Goal: Go to known website: Go to known website

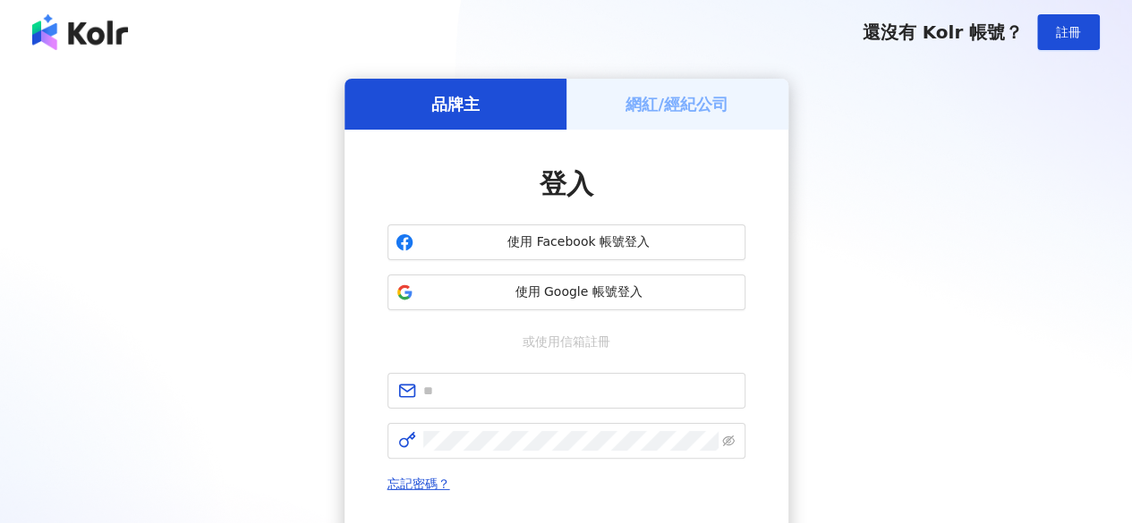
click at [655, 102] on h5 "網紅/經紀公司" at bounding box center [676, 104] width 103 height 22
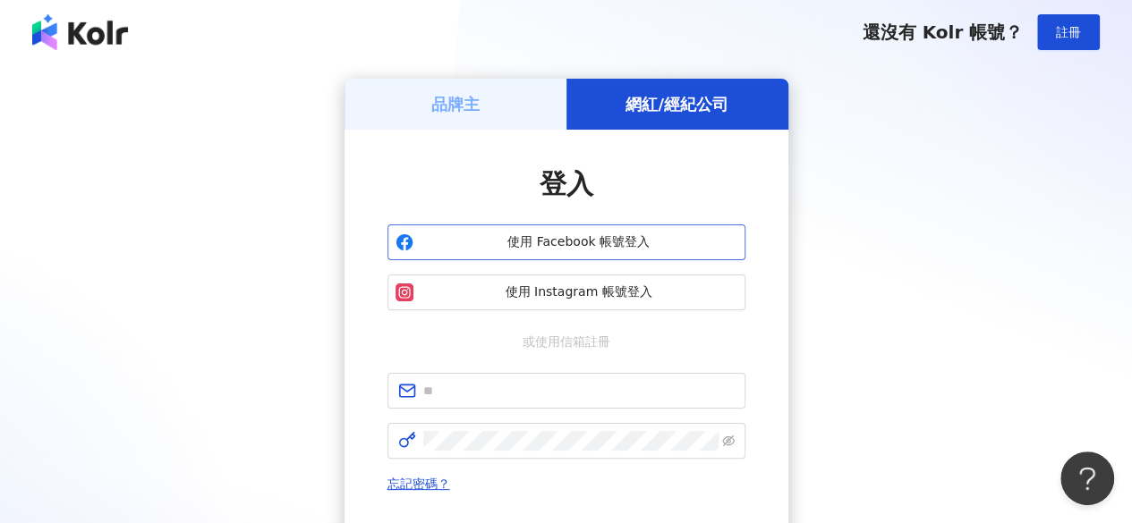
click at [610, 242] on span "使用 Facebook 帳號登入" at bounding box center [579, 243] width 317 height 18
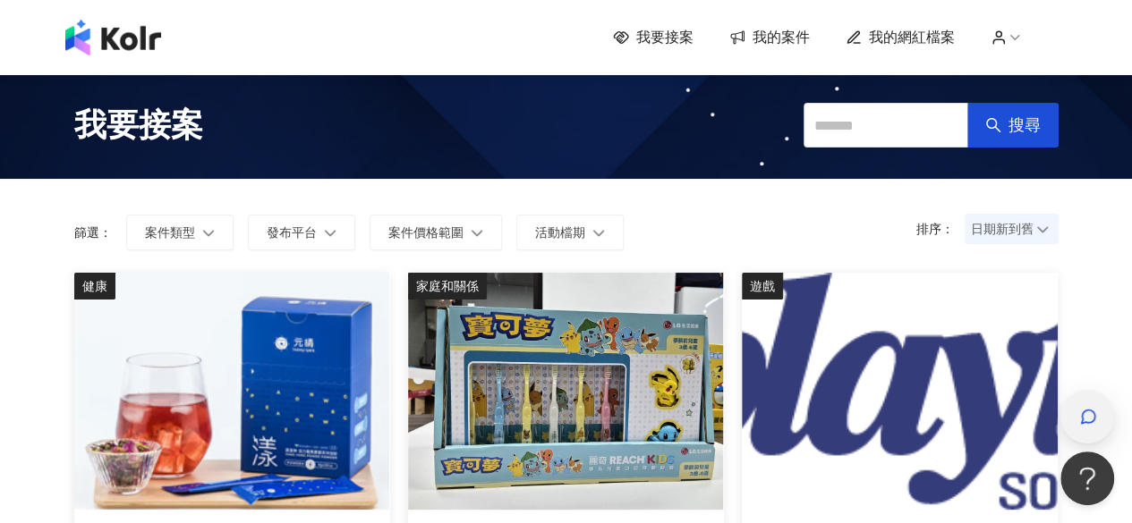
click at [1090, 416] on icon "button" at bounding box center [1088, 417] width 18 height 18
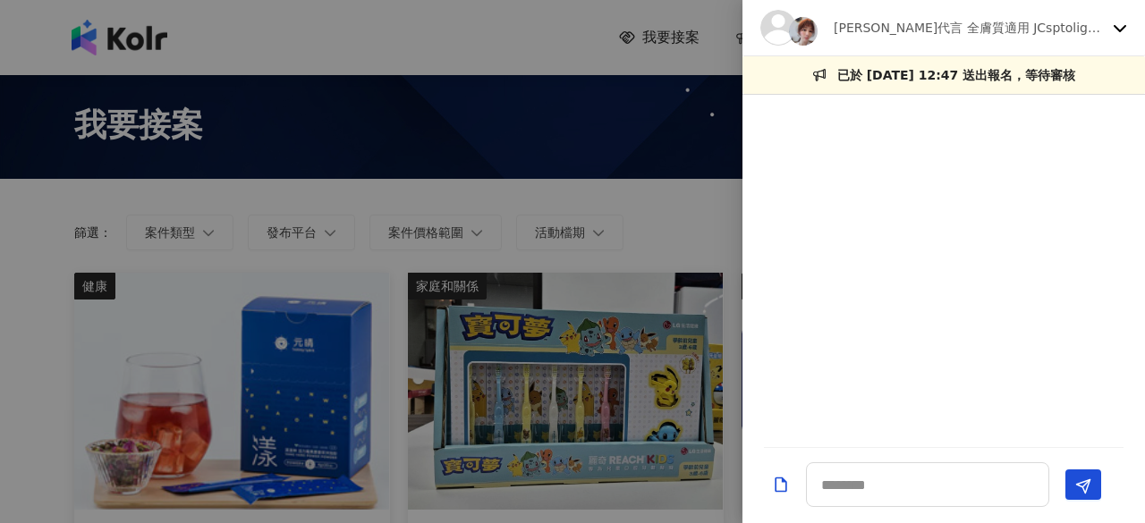
click at [1115, 26] on icon at bounding box center [1120, 28] width 13 height 7
click at [607, 58] on div at bounding box center [572, 261] width 1145 height 523
